Goal: Complete application form

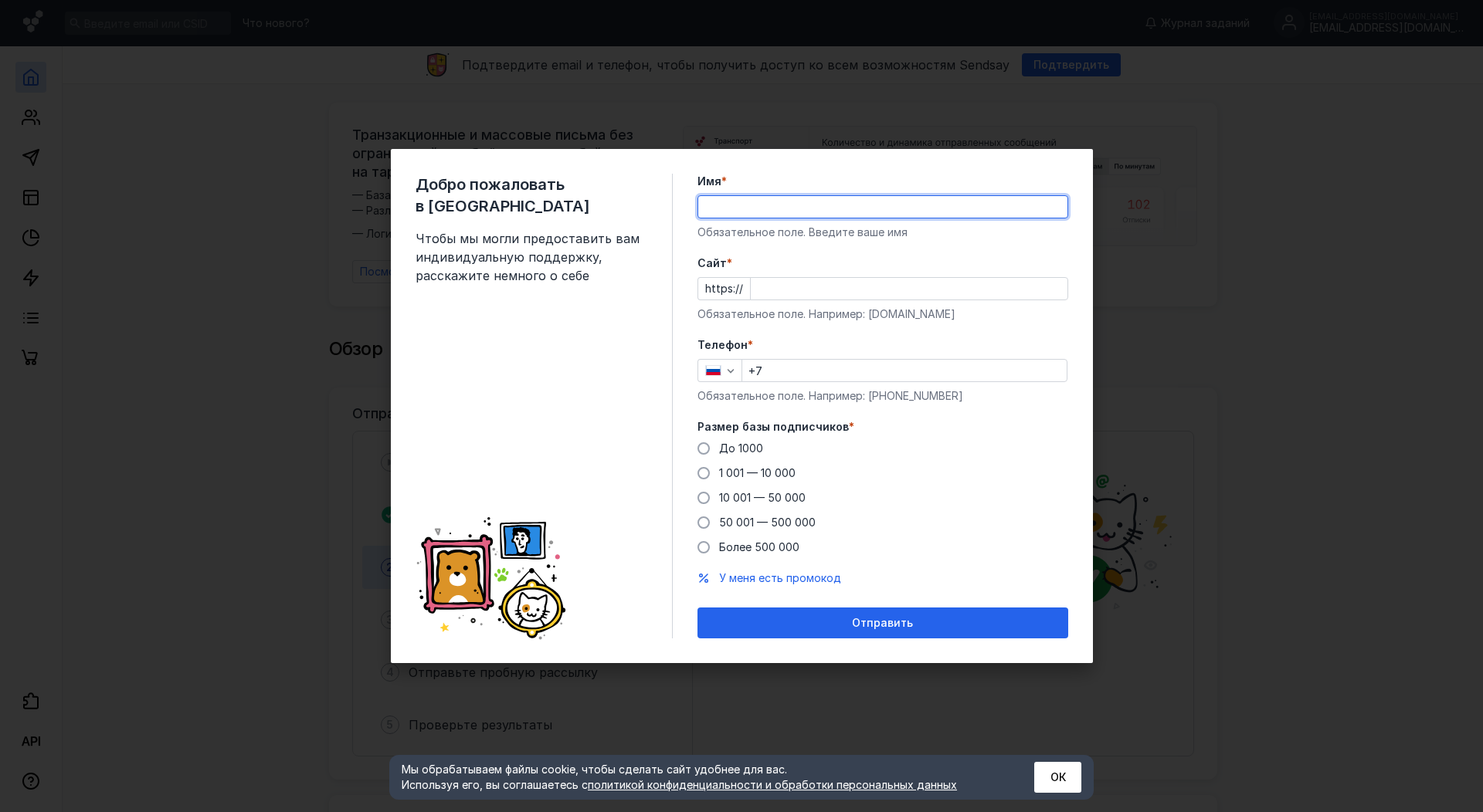
click at [801, 216] on input "Имя *" at bounding box center [882, 207] width 369 height 21
type input "L"
type input "[PERSON_NAME]"
click at [794, 289] on input "Cайт *" at bounding box center [909, 288] width 316 height 21
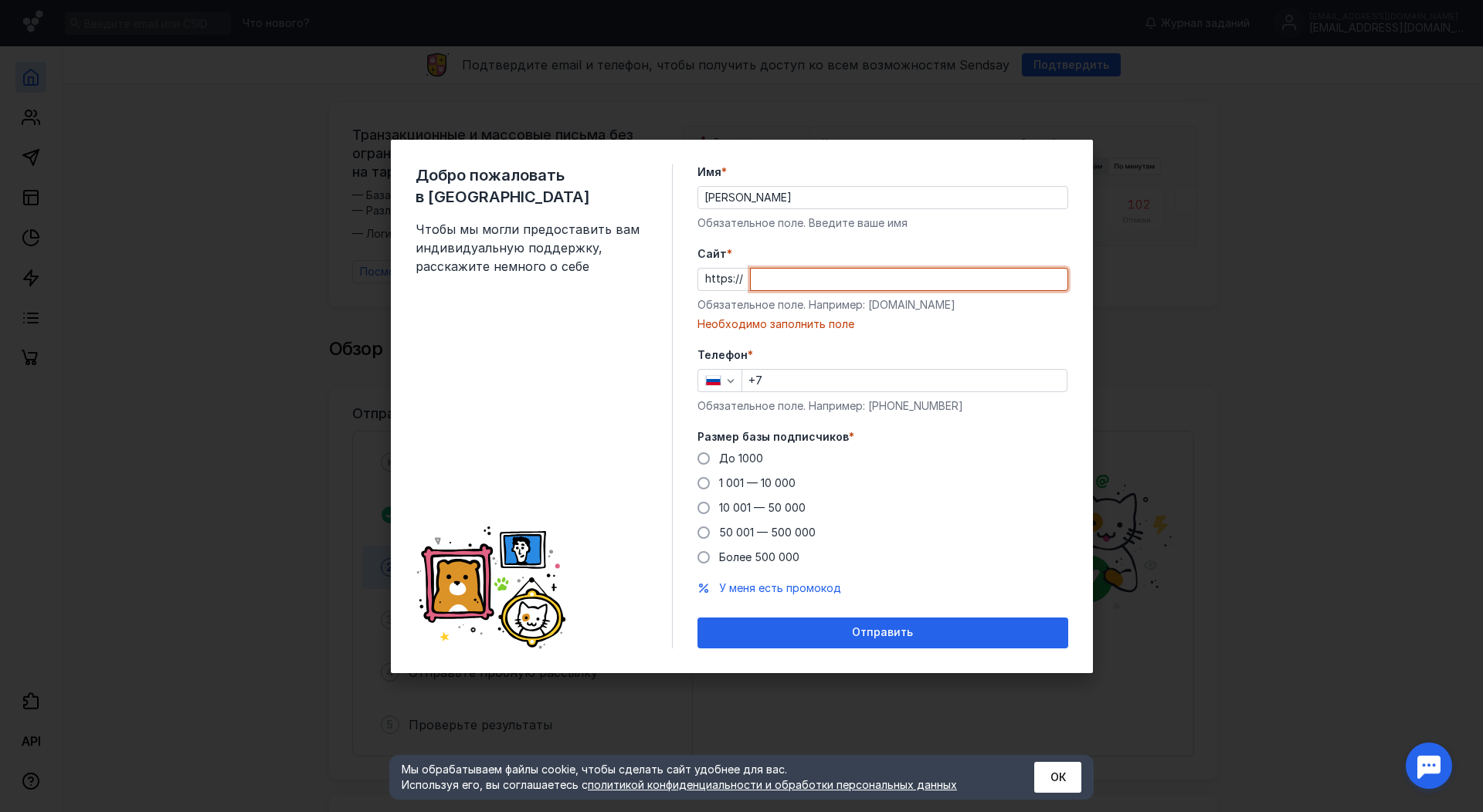
paste input "[DOMAIN_NAME][URL]"
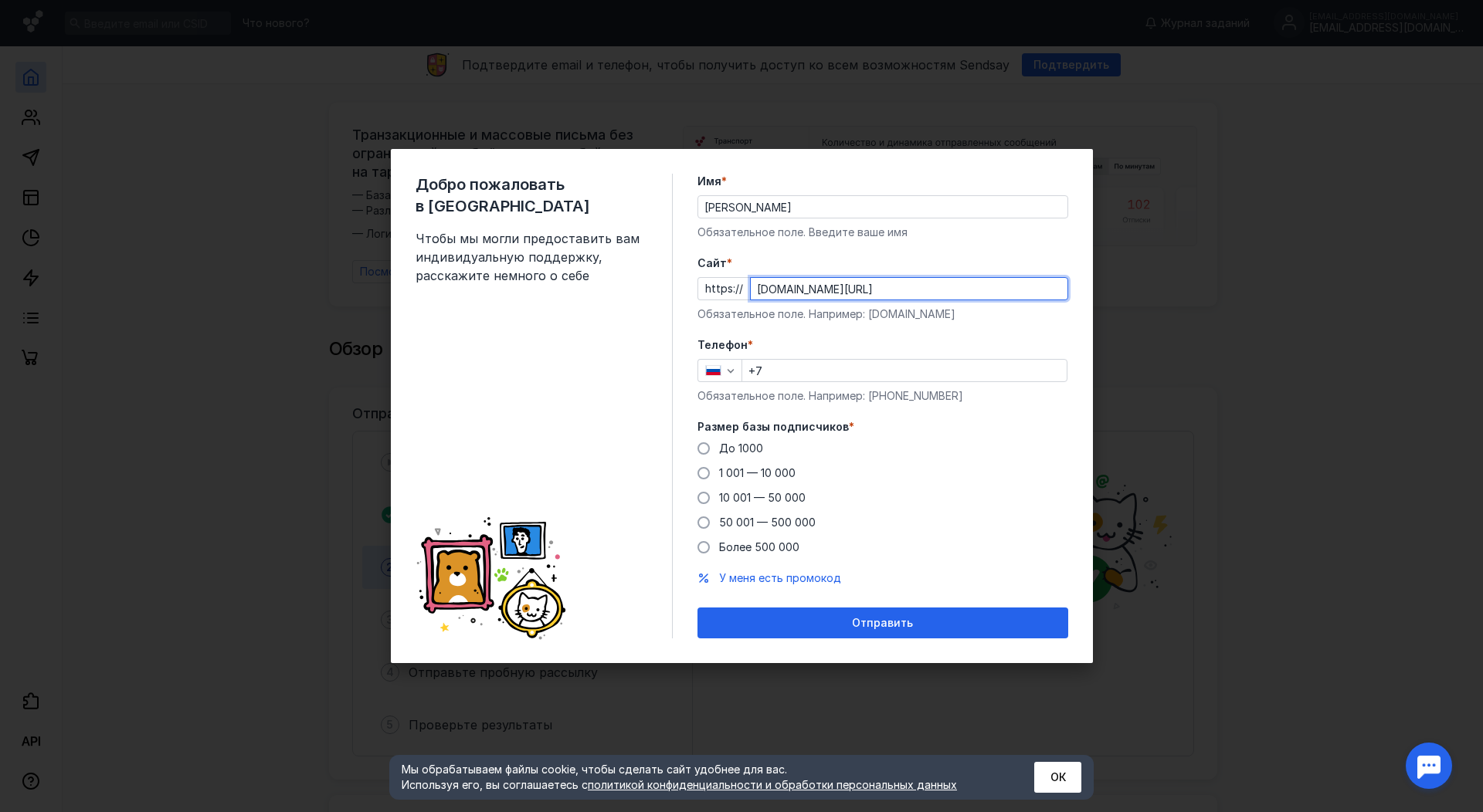
type input "[DOMAIN_NAME][URL]"
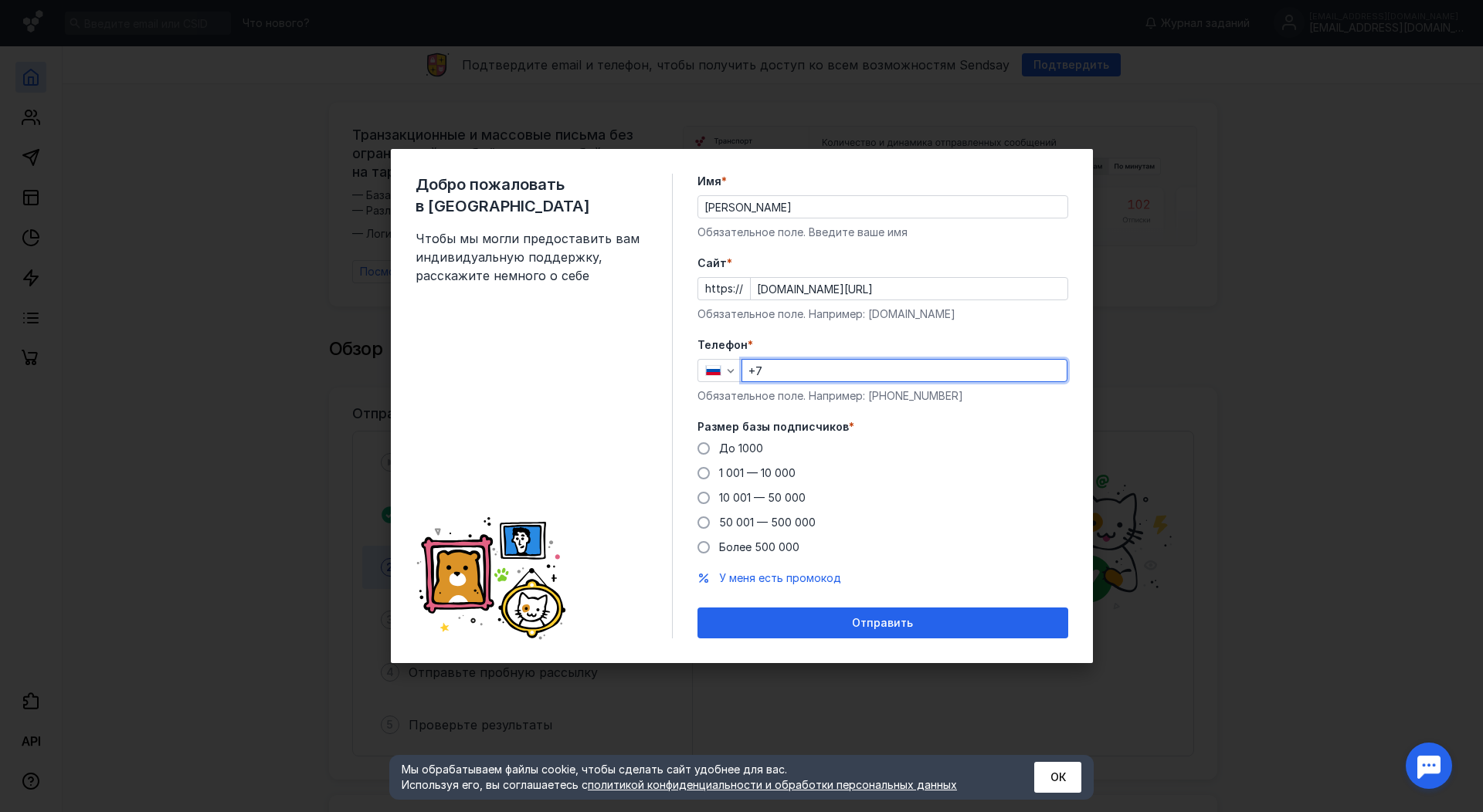
click at [804, 373] on input "+7" at bounding box center [905, 371] width 324 height 21
paste input "[PHONE_NUMBER]"
type input "[PHONE_NUMBER]"
click at [711, 448] on label "До 1000" at bounding box center [731, 448] width 66 height 16
click at [0, 0] on input "До 1000" at bounding box center [0, 0] width 0 height 0
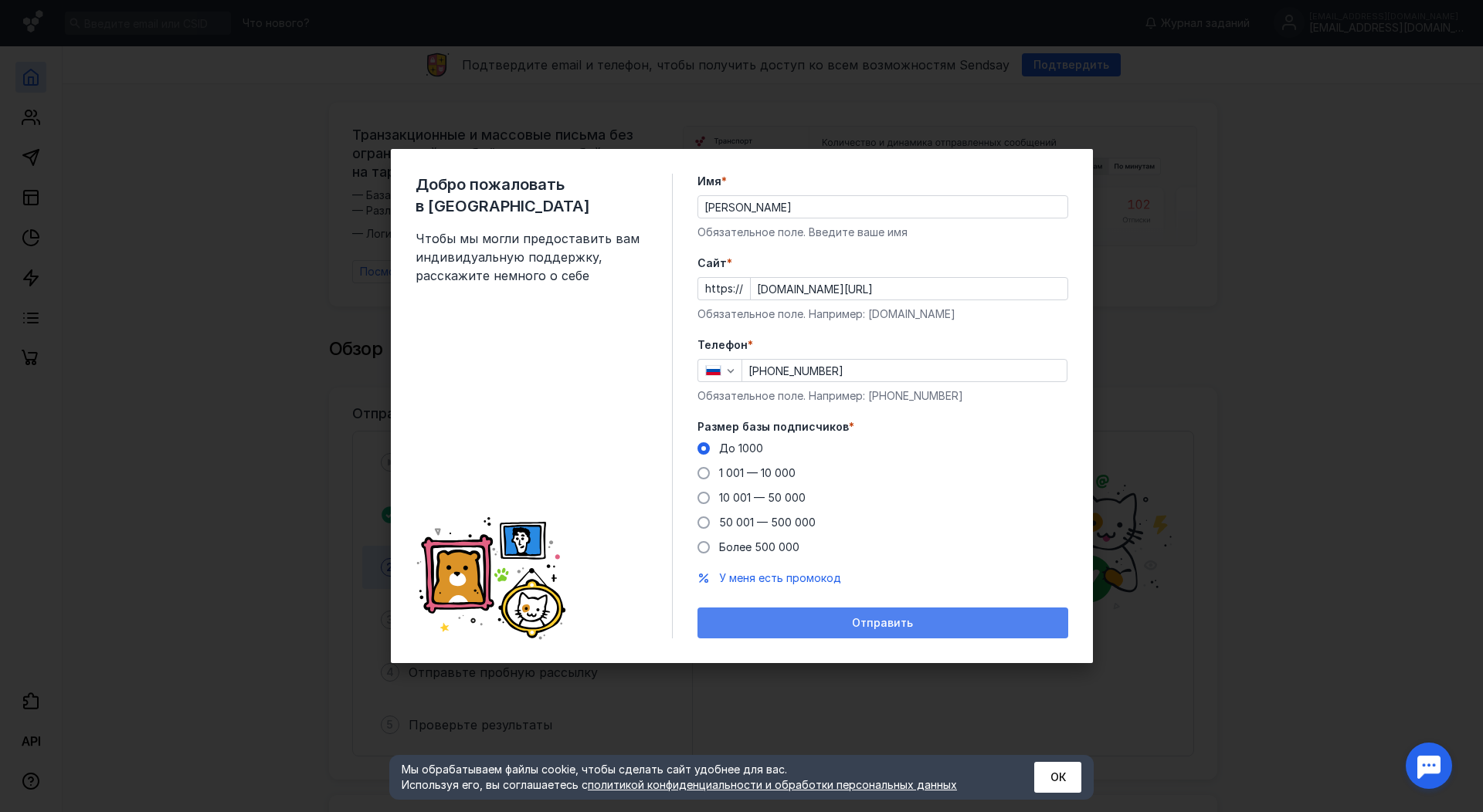
click at [904, 637] on div "Отправить" at bounding box center [883, 623] width 371 height 31
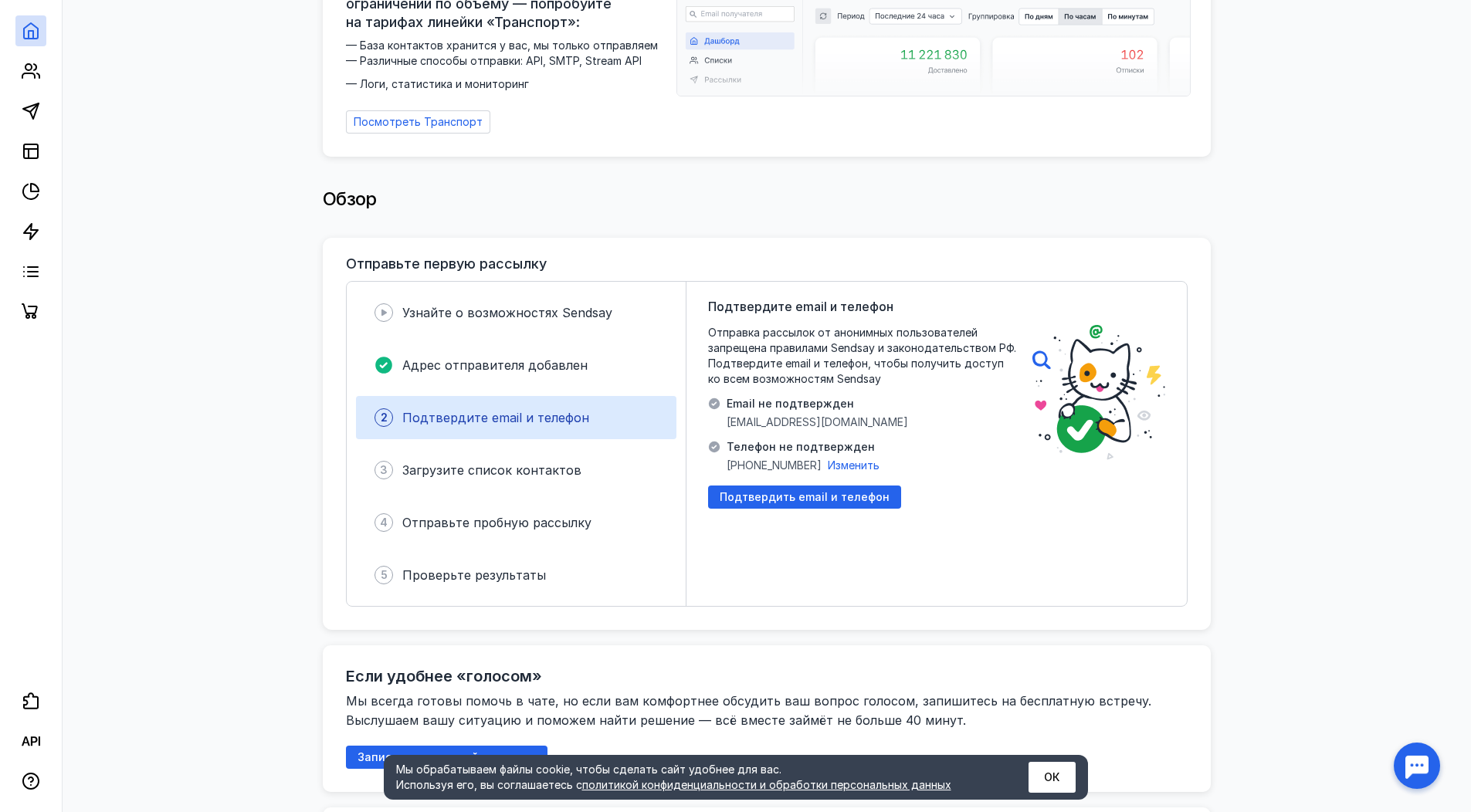
scroll to position [190, 0]
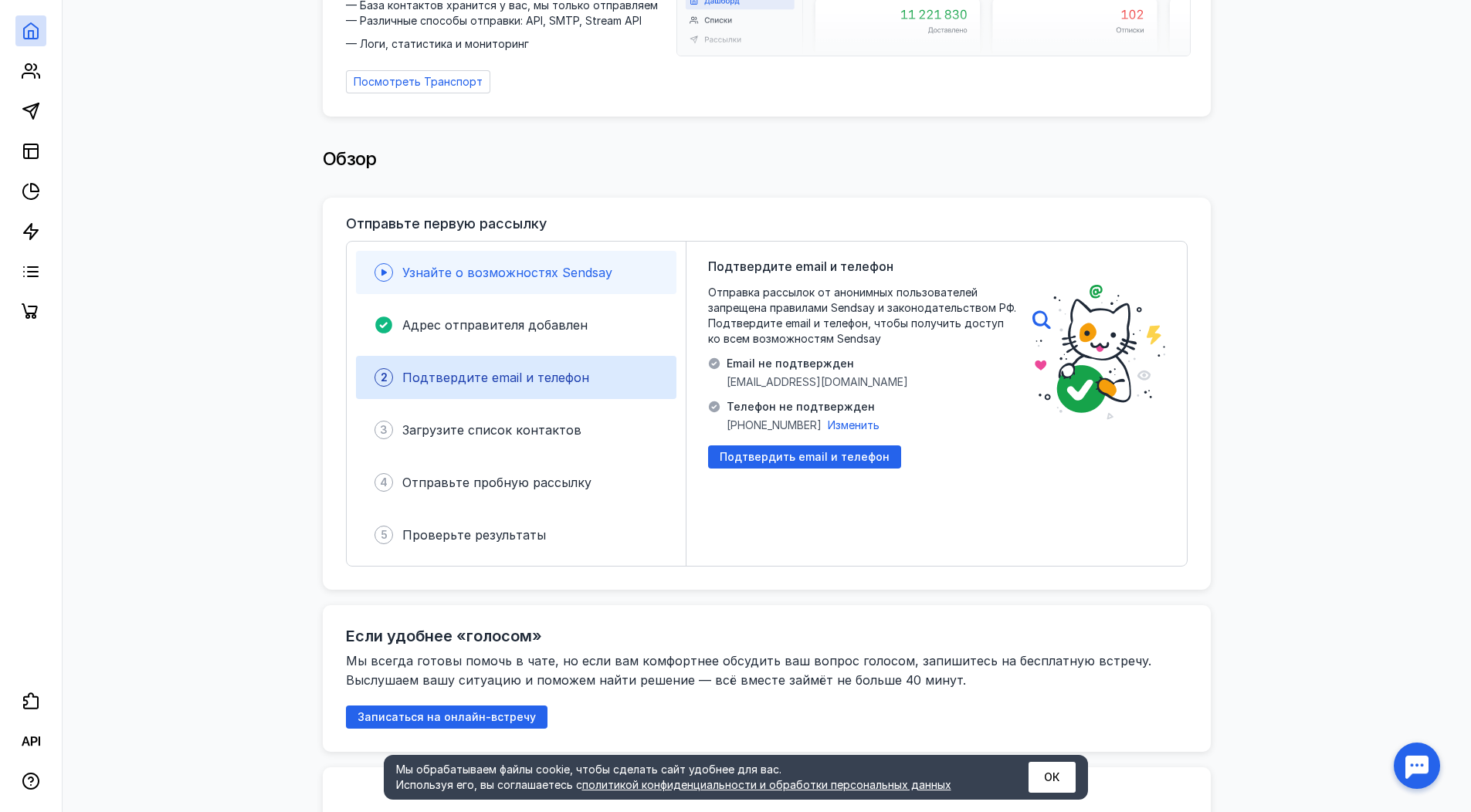
click at [502, 265] on span "Узнайте о возможностях Sendsay" at bounding box center [507, 273] width 210 height 16
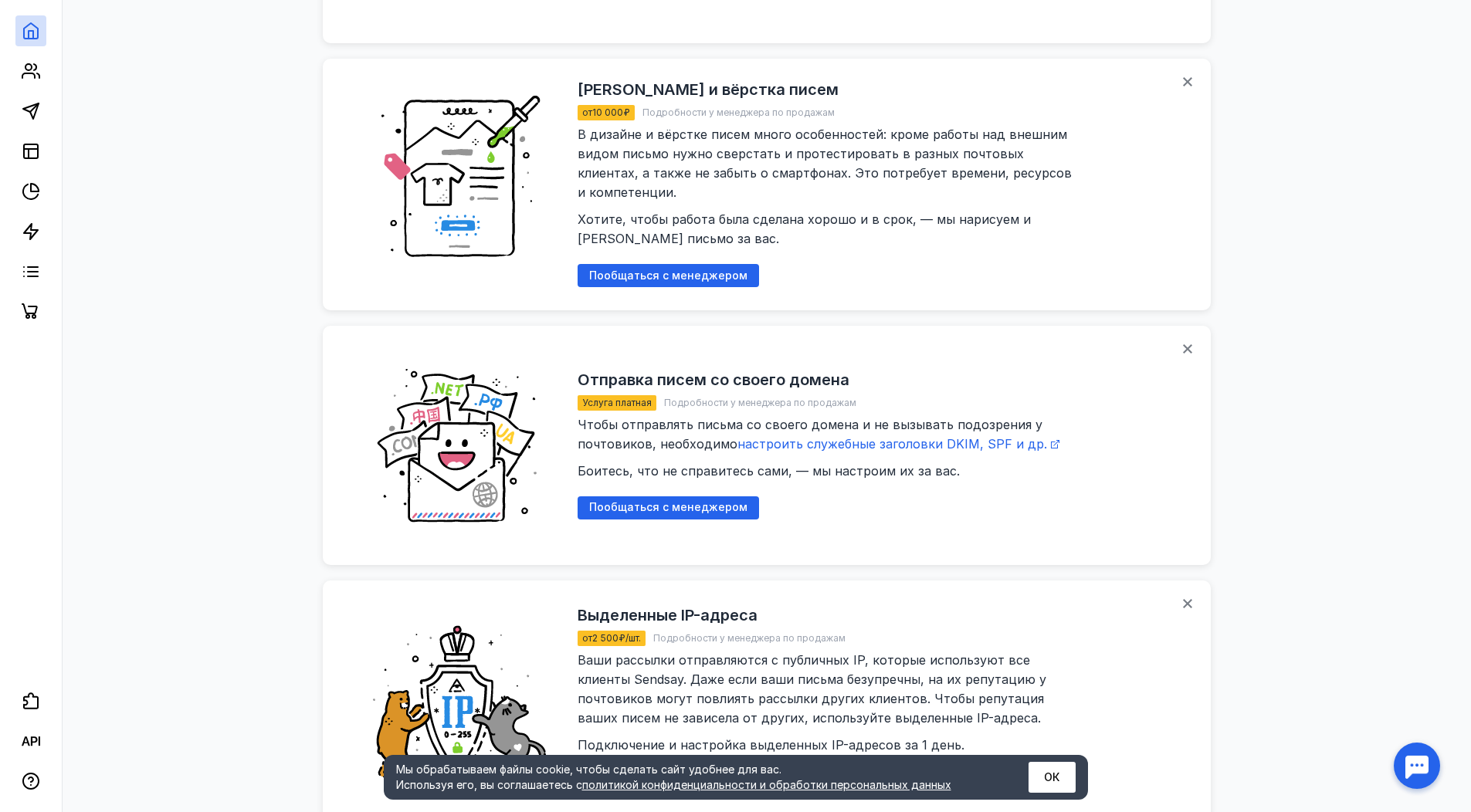
scroll to position [1696, 0]
